Goal: Task Accomplishment & Management: Use online tool/utility

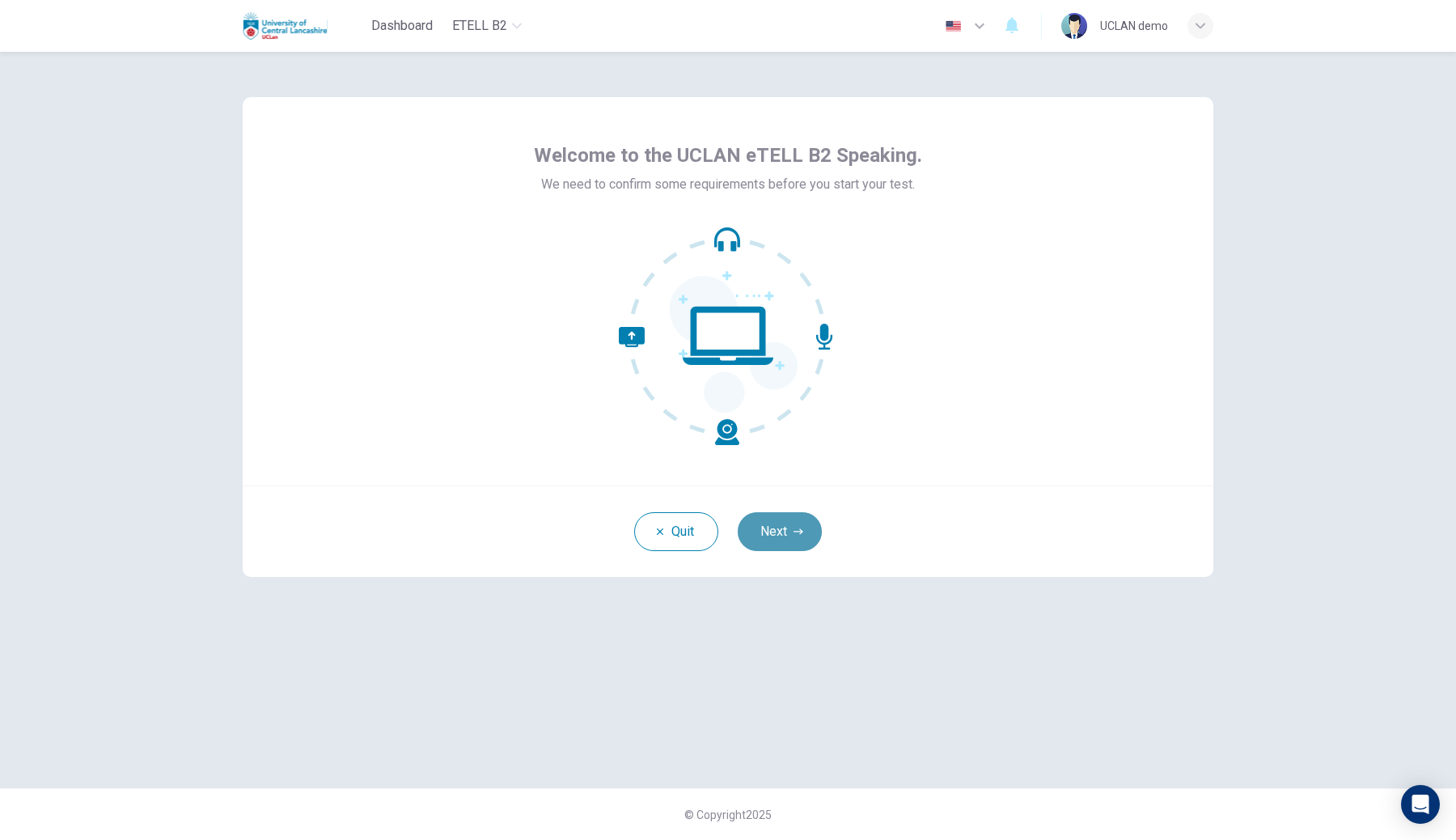
click at [771, 529] on button "Next" at bounding box center [780, 532] width 84 height 39
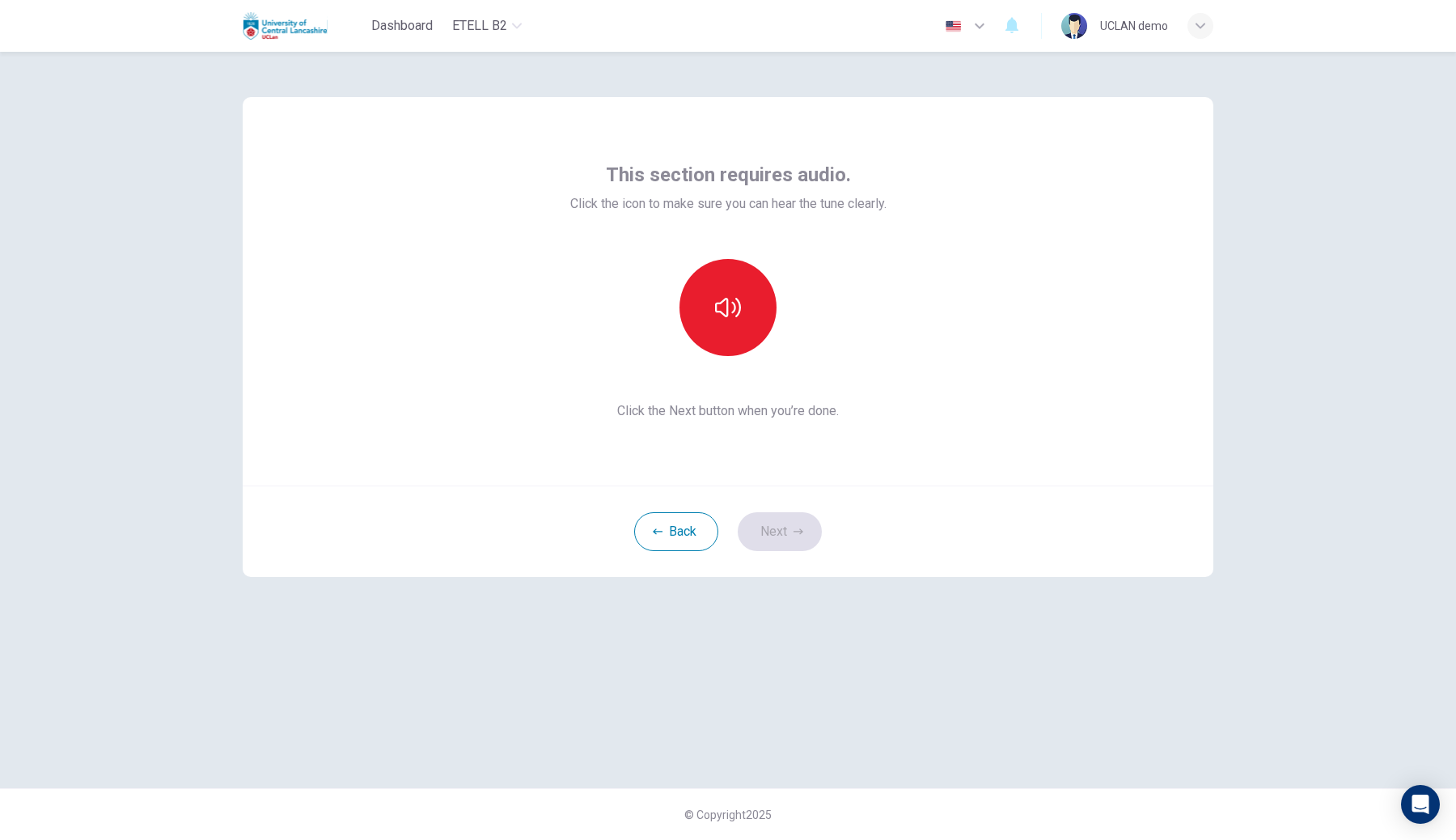
click at [690, 341] on div at bounding box center [728, 307] width 174 height 97
click at [718, 315] on icon "button" at bounding box center [728, 308] width 25 height 25
click at [718, 316] on icon "button" at bounding box center [728, 308] width 25 height 25
click at [783, 532] on button "Next" at bounding box center [780, 532] width 84 height 39
click at [653, 290] on div "Record" at bounding box center [728, 307] width 174 height 97
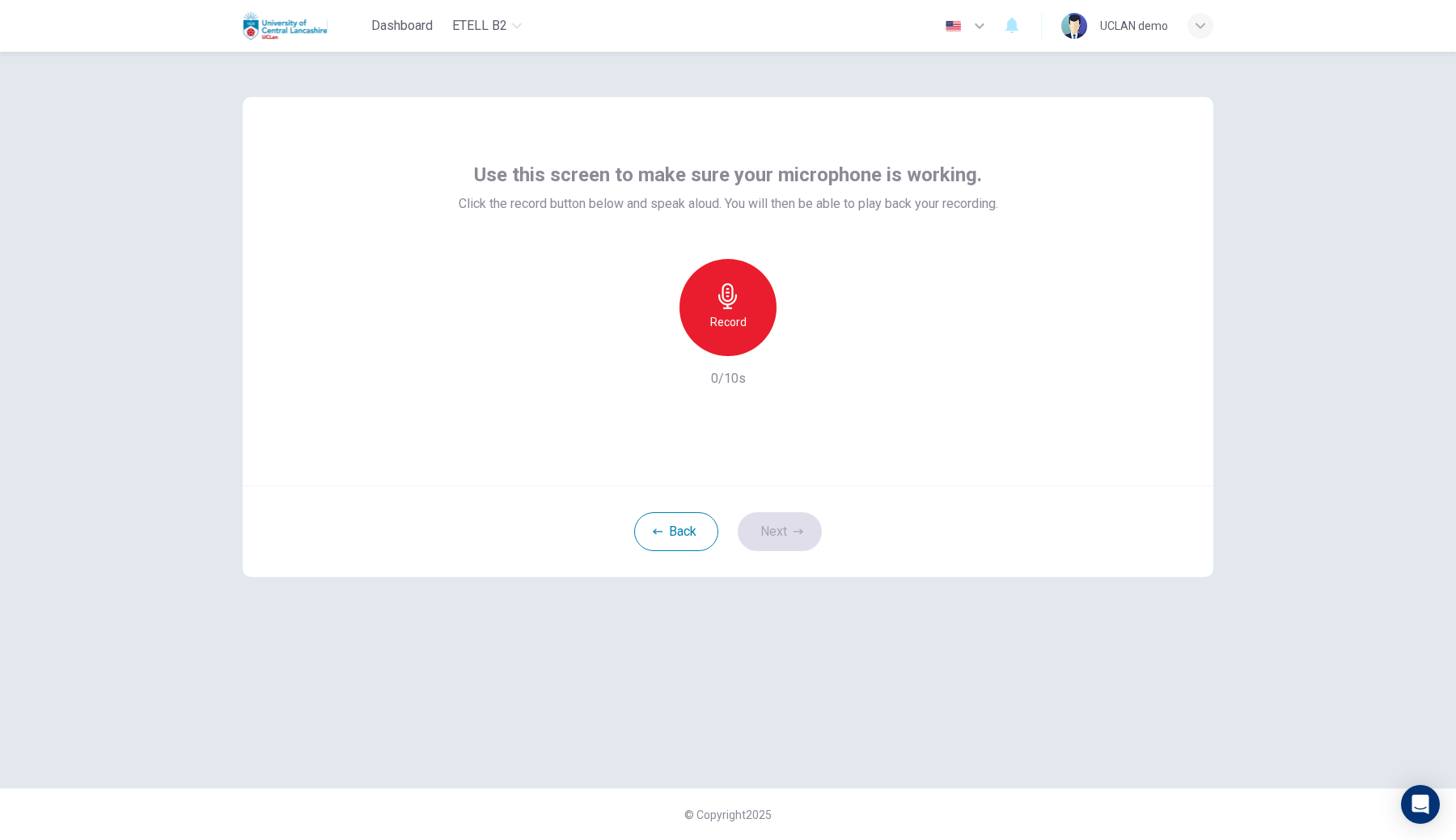
click at [740, 311] on div "Record" at bounding box center [728, 307] width 97 height 97
click at [740, 312] on div "Stop" at bounding box center [728, 307] width 97 height 97
click at [802, 554] on div "Back Next" at bounding box center [728, 530] width 971 height 91
click at [802, 531] on icon "button" at bounding box center [799, 532] width 10 height 10
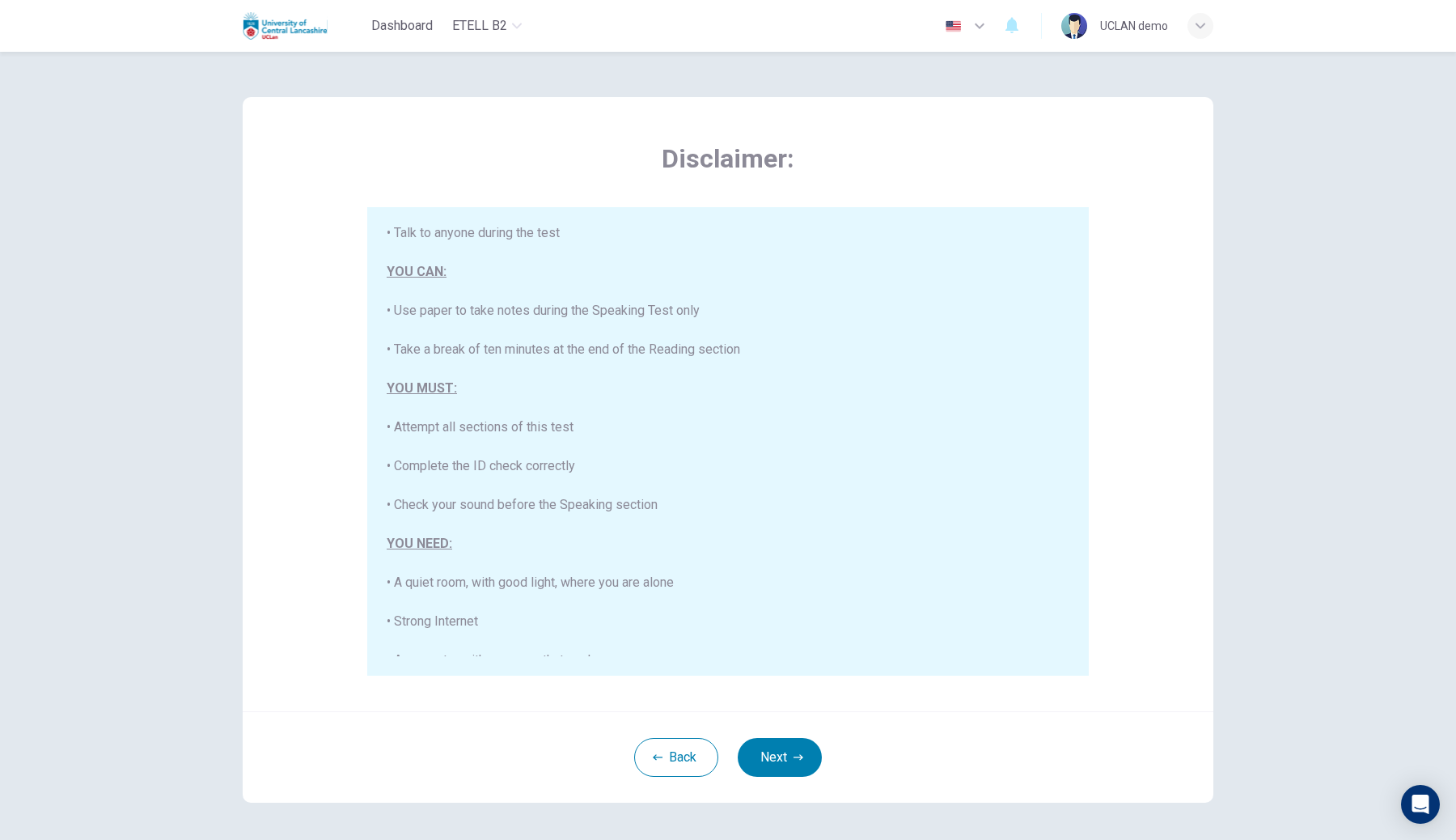
scroll to position [270, 0]
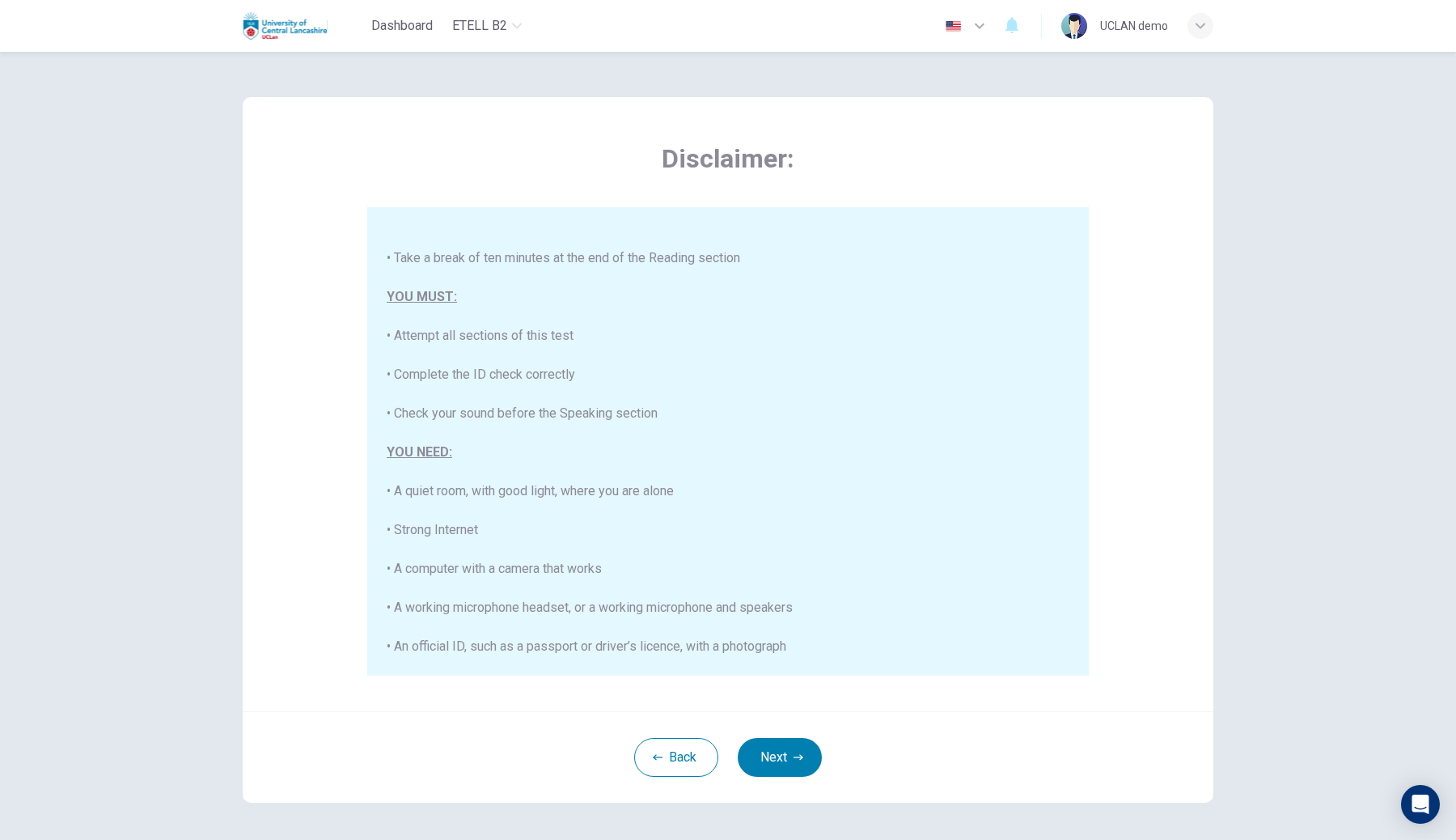
drag, startPoint x: 765, startPoint y: 793, endPoint x: 781, endPoint y: 771, distance: 27.2
click at [769, 778] on div "Back Next" at bounding box center [728, 757] width 971 height 91
click at [780, 771] on button "Next" at bounding box center [780, 758] width 84 height 39
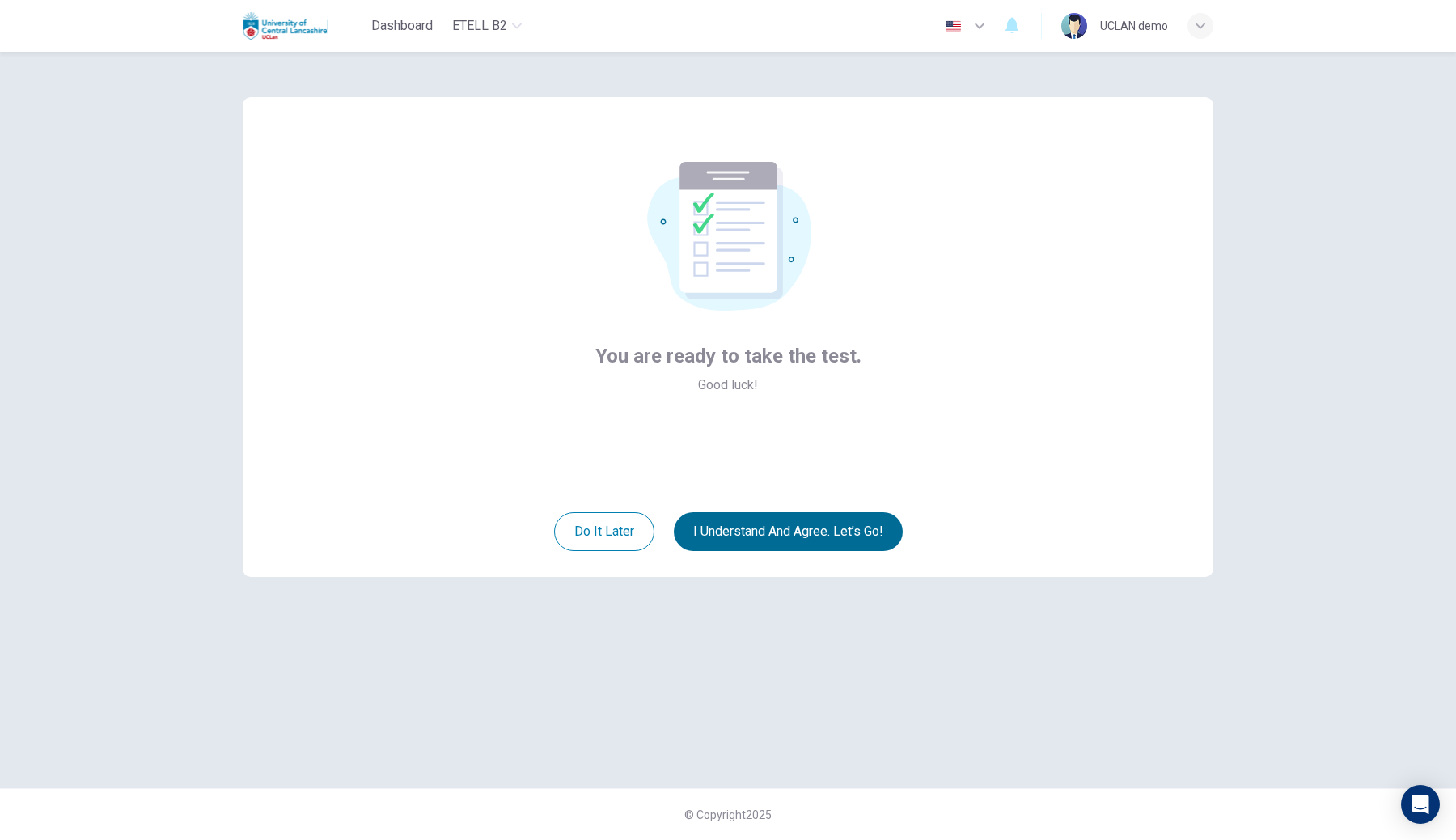
click at [793, 551] on div "Do it later I understand and agree. Let’s go!" at bounding box center [728, 530] width 971 height 91
click at [759, 528] on button "I understand and agree. Let’s go!" at bounding box center [789, 532] width 229 height 39
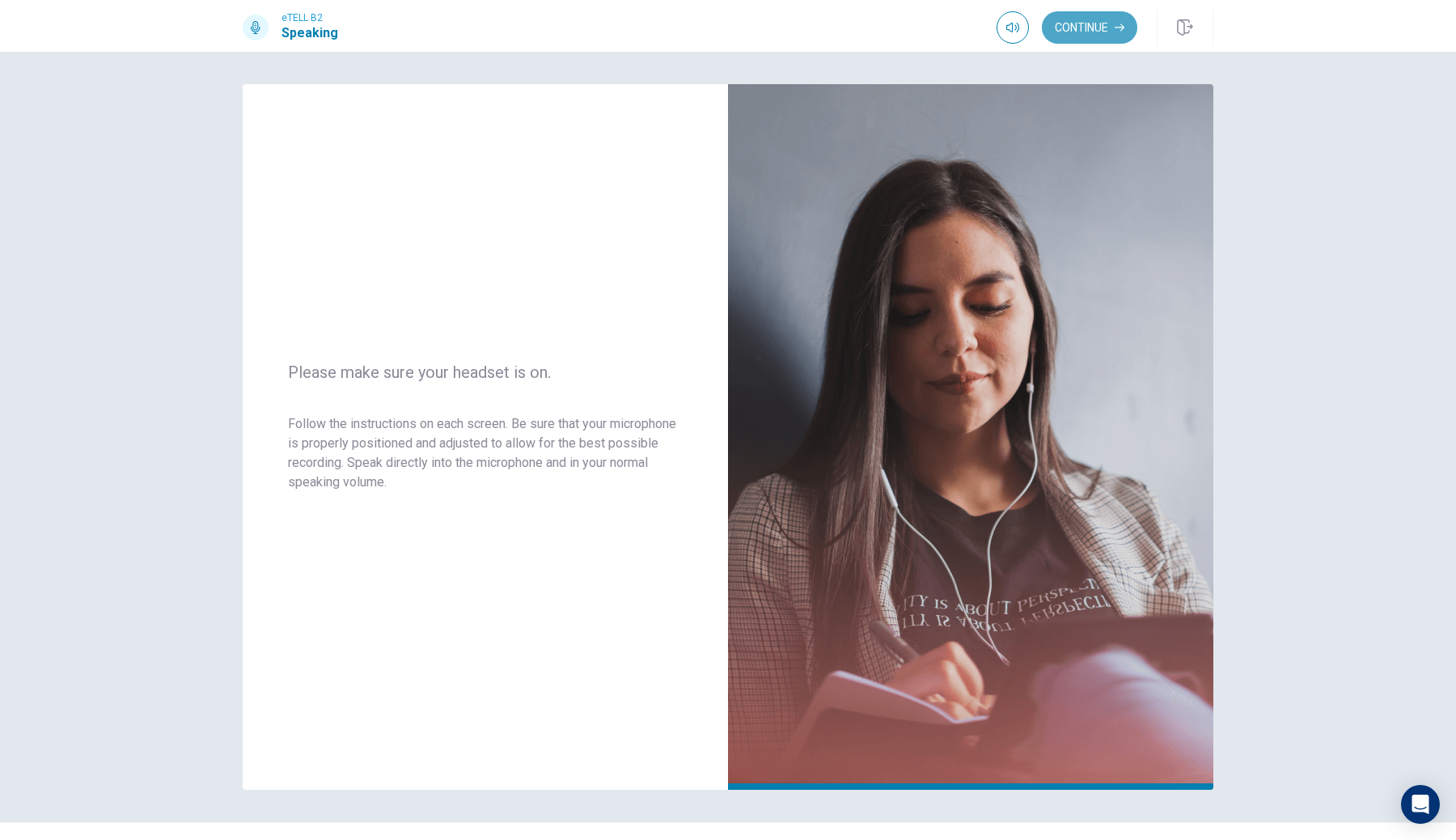
click at [1098, 26] on button "Continue" at bounding box center [1090, 27] width 95 height 32
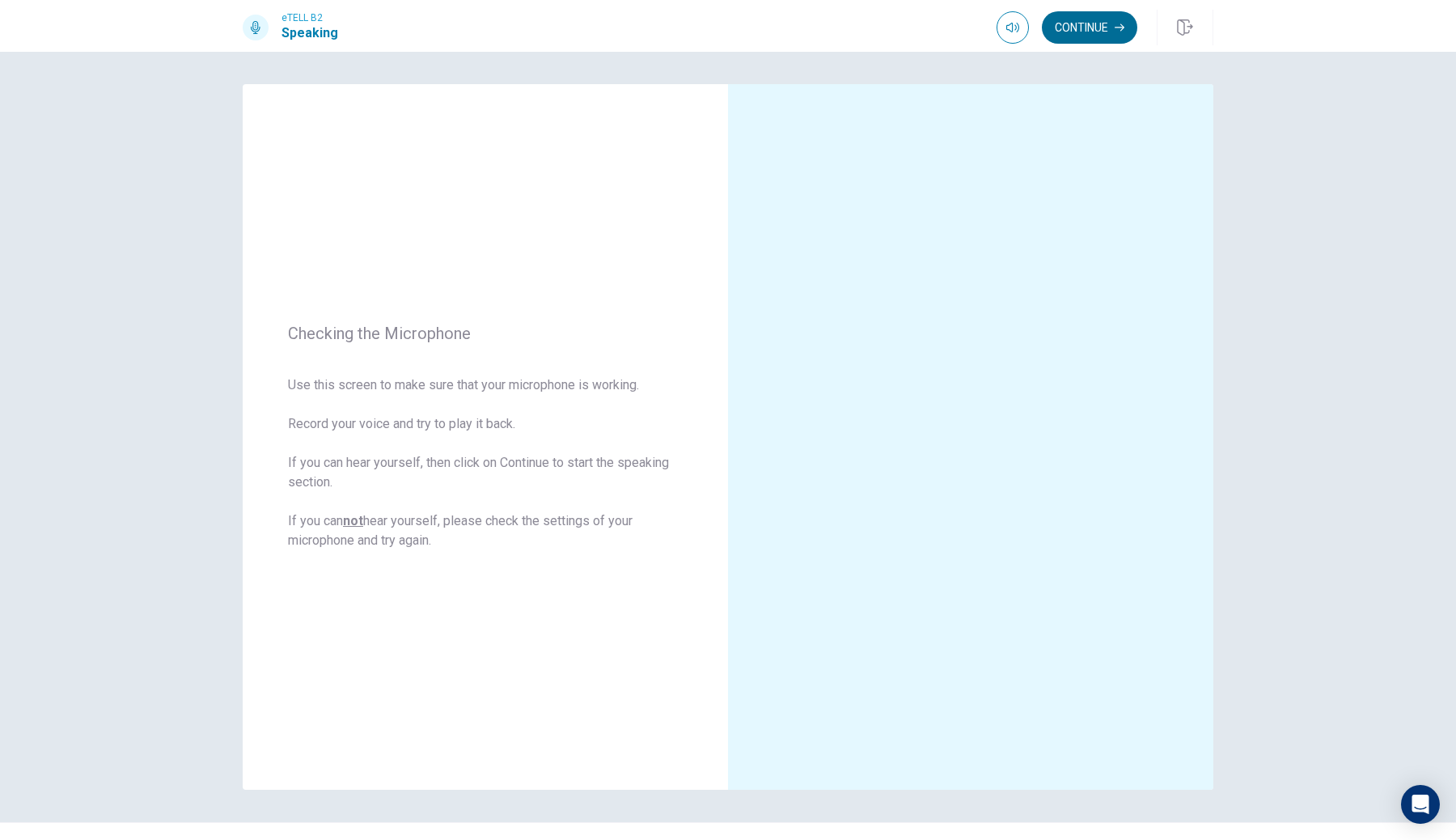
click at [1098, 28] on button "Continue" at bounding box center [1090, 27] width 95 height 32
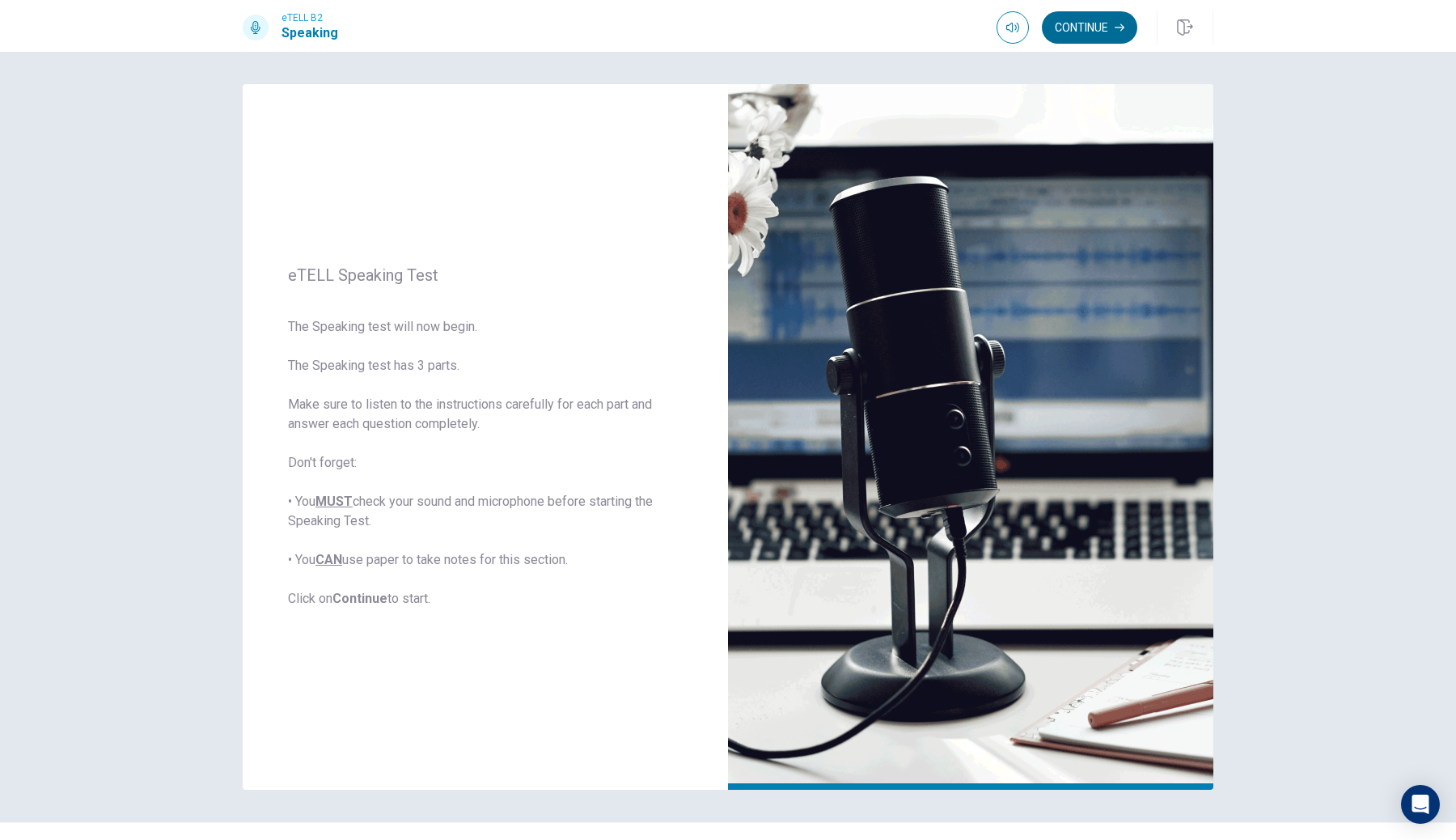
click at [1098, 28] on button "Continue" at bounding box center [1090, 27] width 95 height 32
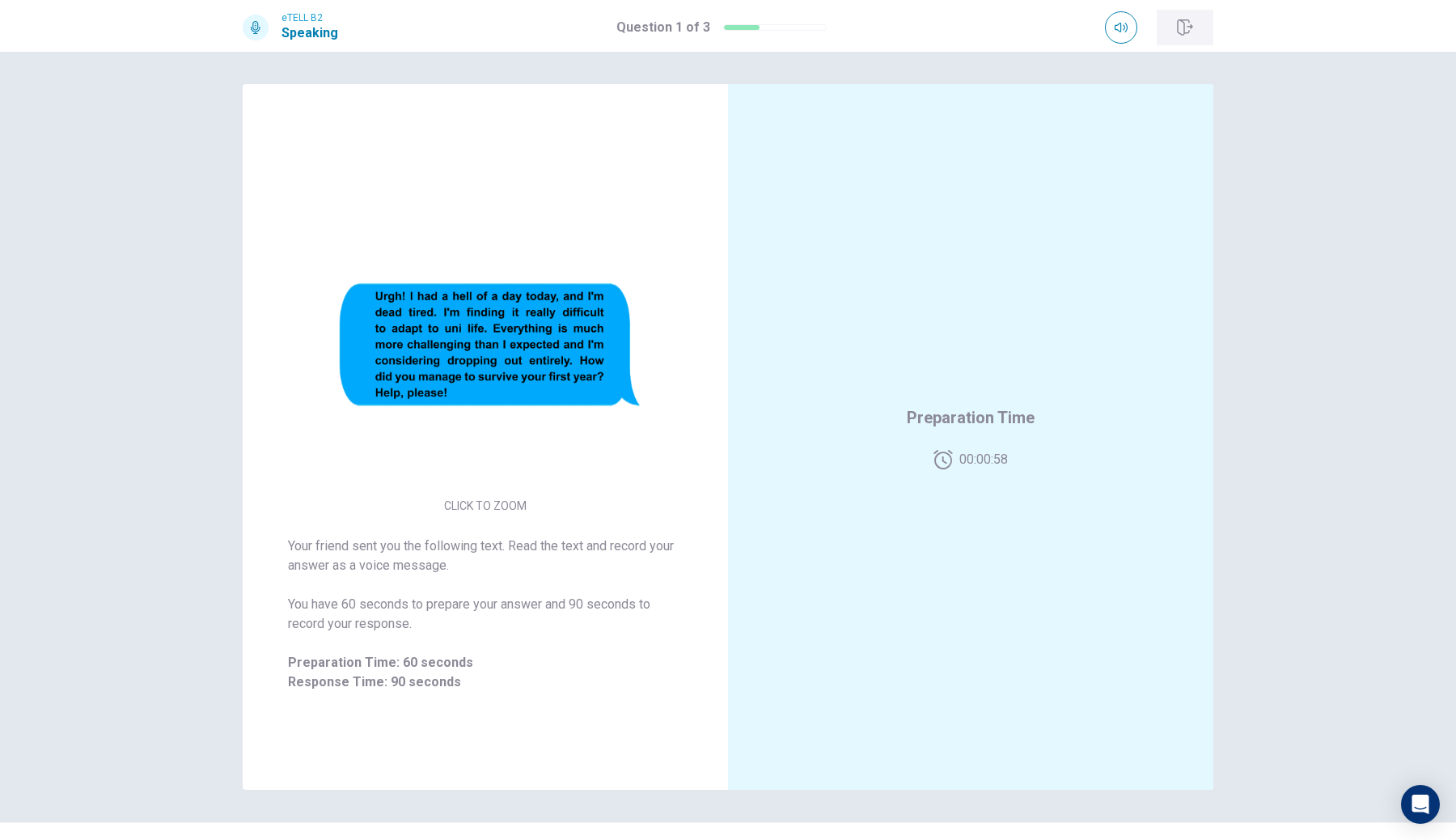
click at [1192, 36] on button "button" at bounding box center [1186, 27] width 57 height 35
